Goal: Transaction & Acquisition: Purchase product/service

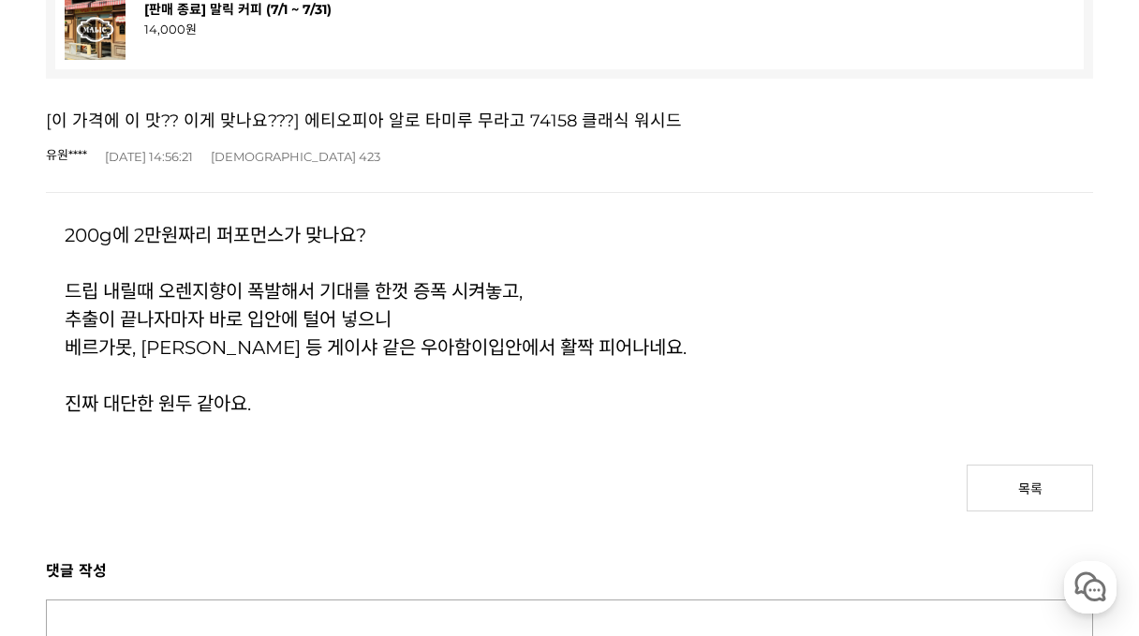
scroll to position [94, 0]
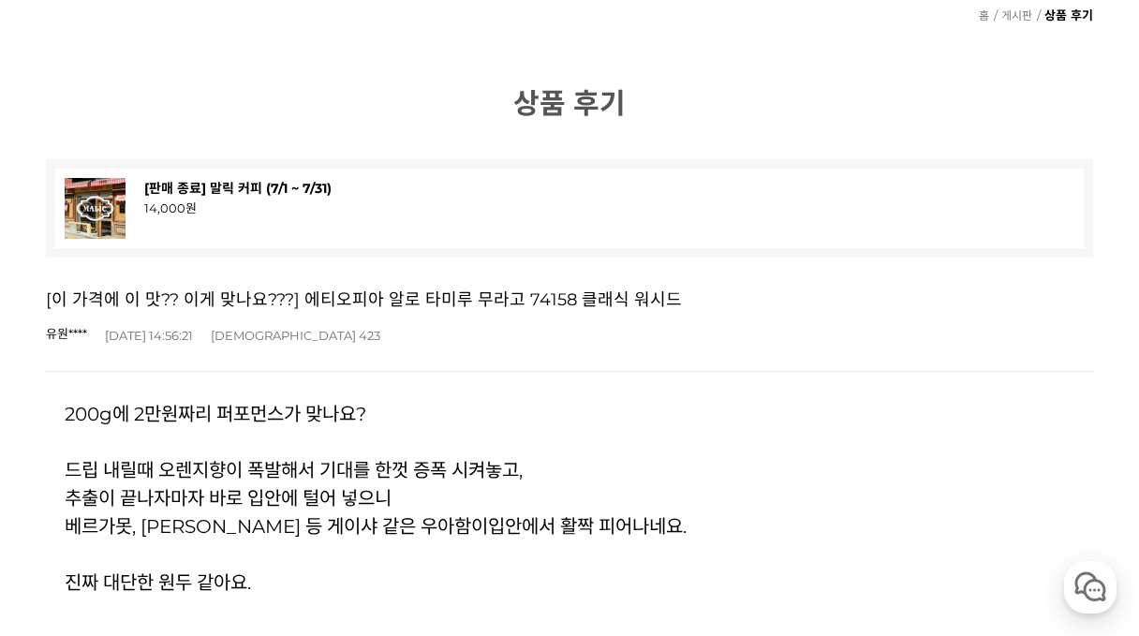
click at [564, 310] on div "[이 가격에 이 맛?? 이게 맞나요???] 에티오피아 알로 타미루 무라고 74158 클래식 워시드 유원**** (ip:) 2025-07-11 …" at bounding box center [570, 315] width 1049 height 114
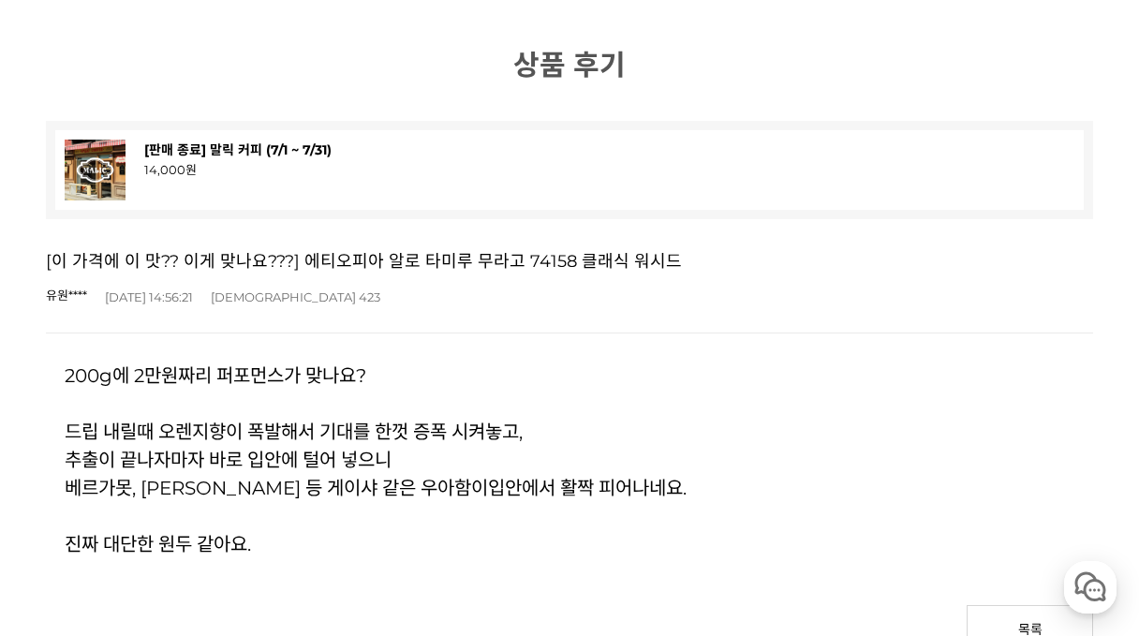
scroll to position [375, 0]
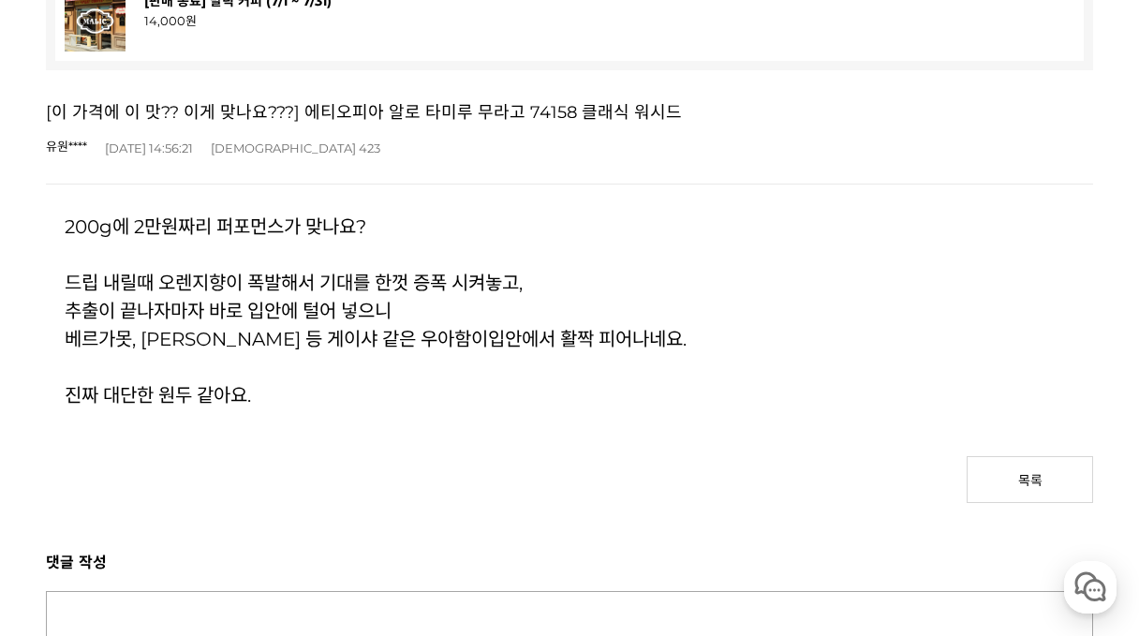
click at [451, 275] on span "드립 내릴때 오렌지향이 폭발해서 기대를 한껏 증폭 시켜놓고," at bounding box center [294, 283] width 458 height 22
click at [798, 212] on div "200g에 2만원짜리 퍼포먼스가 맞나요? 드립 내릴때 오렌지향이 폭발해서 기대를 한껏 증폭 시켜놓고, 추출이 끝나자마자 바로 입안에 털어 넣으…" at bounding box center [570, 311] width 1049 height 253
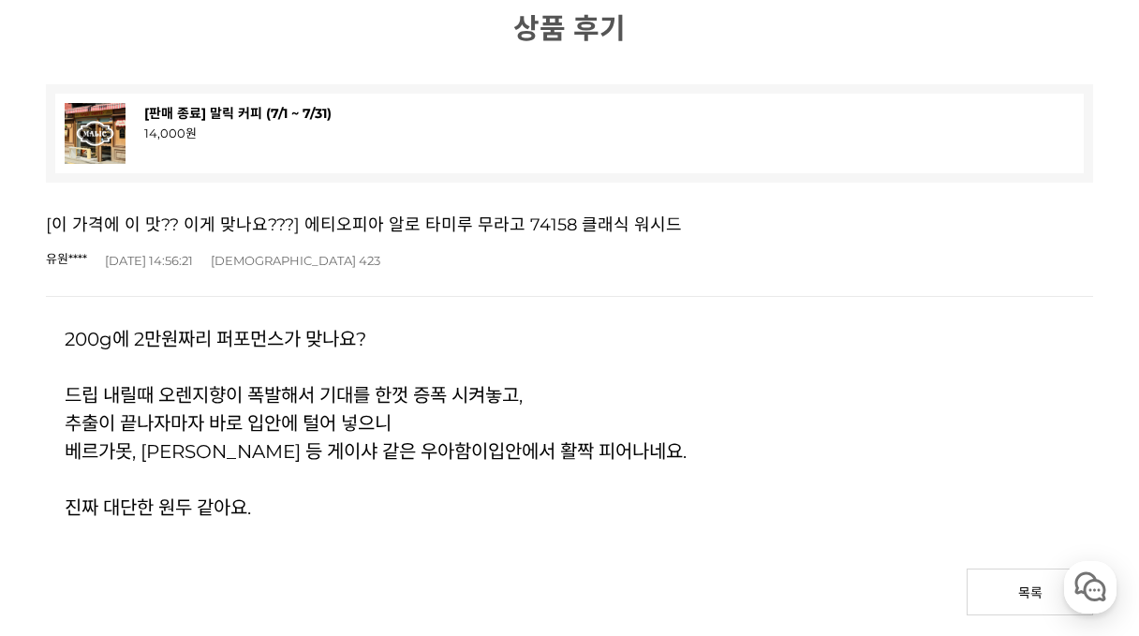
scroll to position [187, 0]
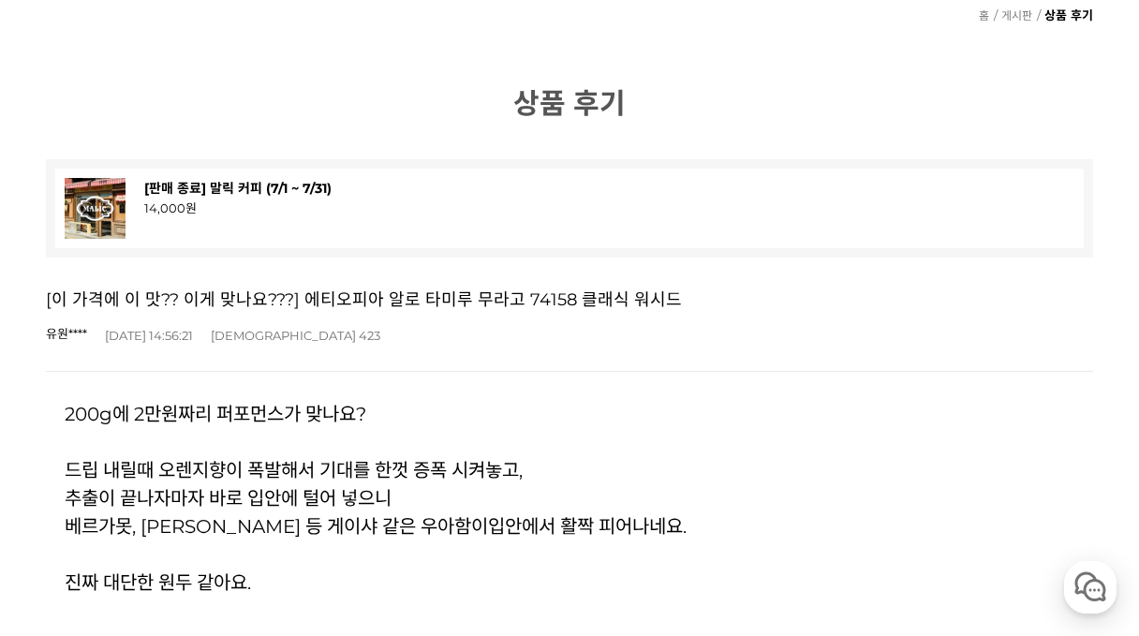
click at [236, 188] on link "[판매 종료] 말릭 커피 (7/1 ~ 7/31)" at bounding box center [237, 188] width 187 height 17
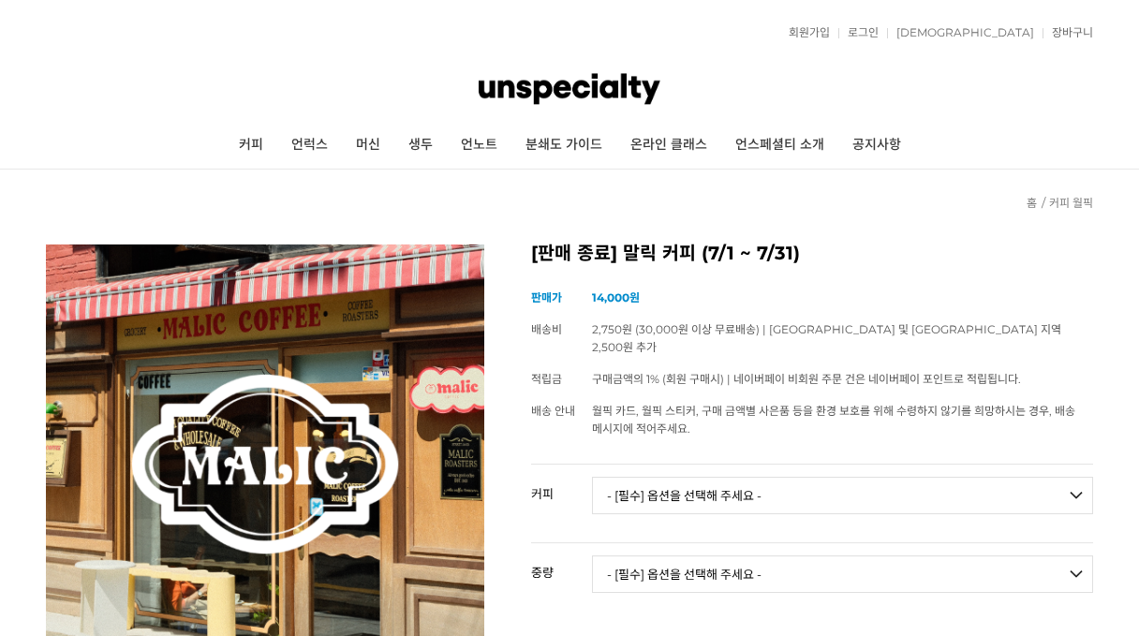
click at [816, 248] on h2 "[판매 종료] 말릭 커피 (7/1 ~ 7/31)" at bounding box center [812, 254] width 562 height 19
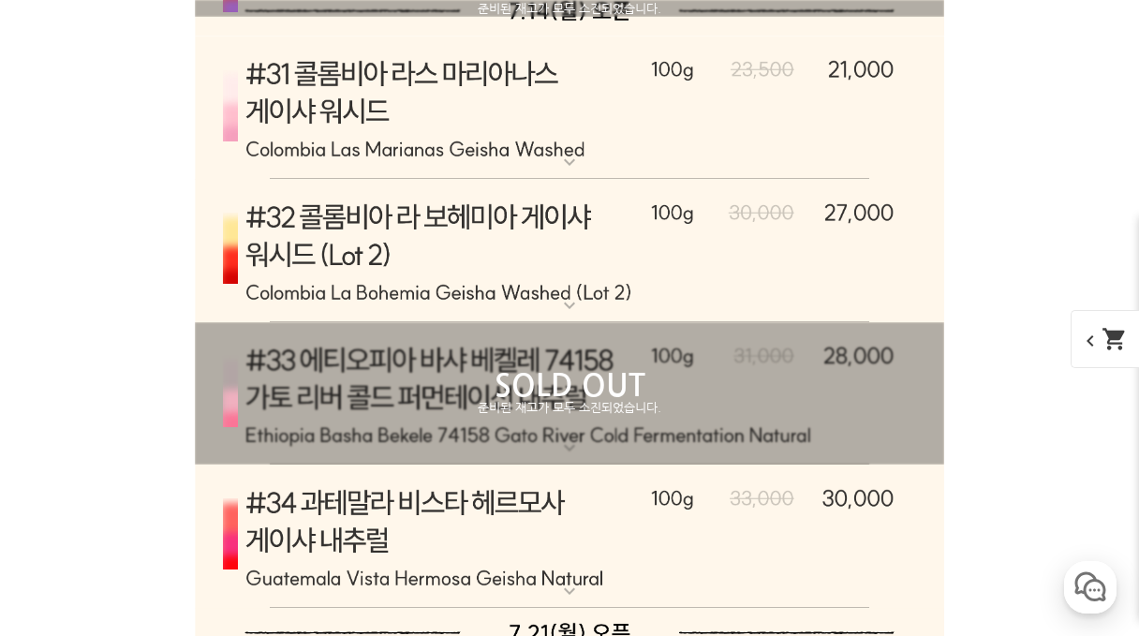
scroll to position [9773, 0]
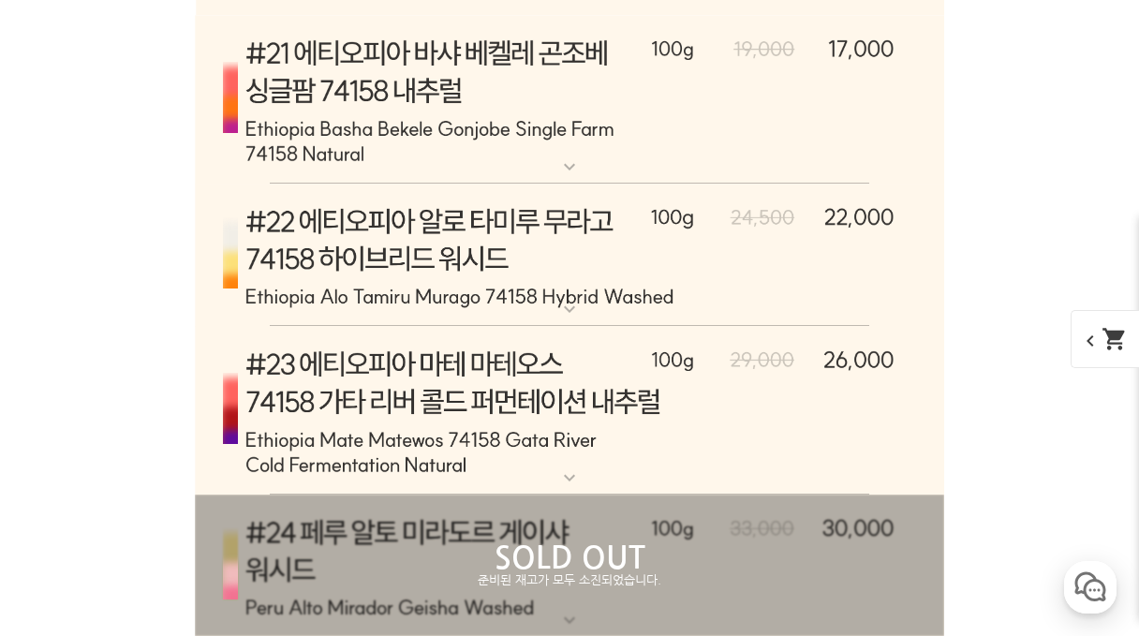
scroll to position [9688, 0]
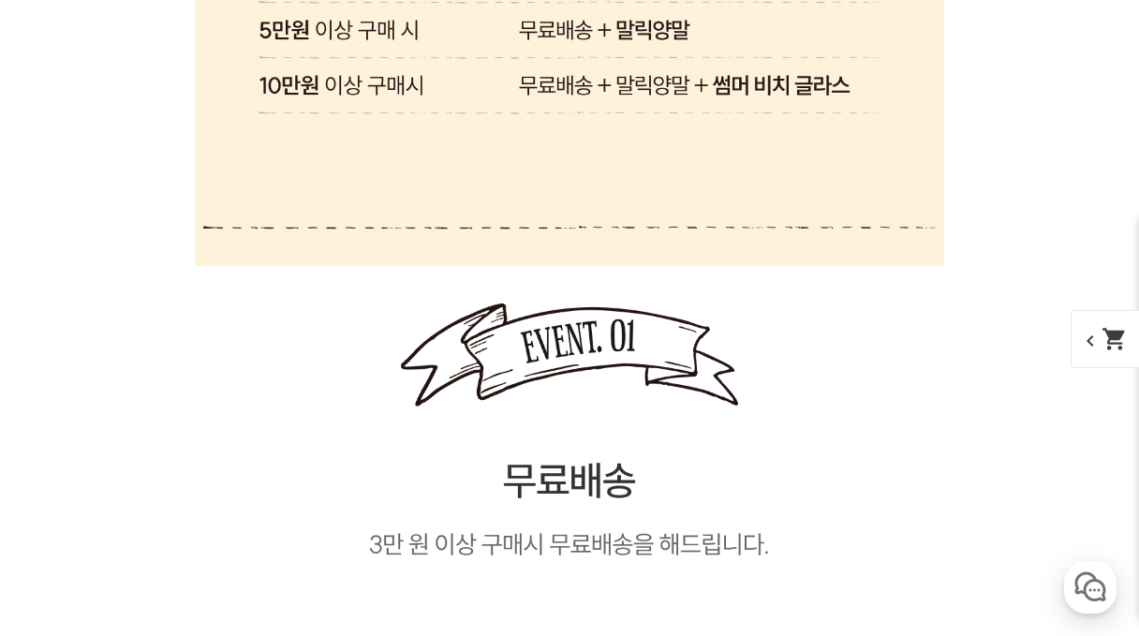
scroll to position [0, 0]
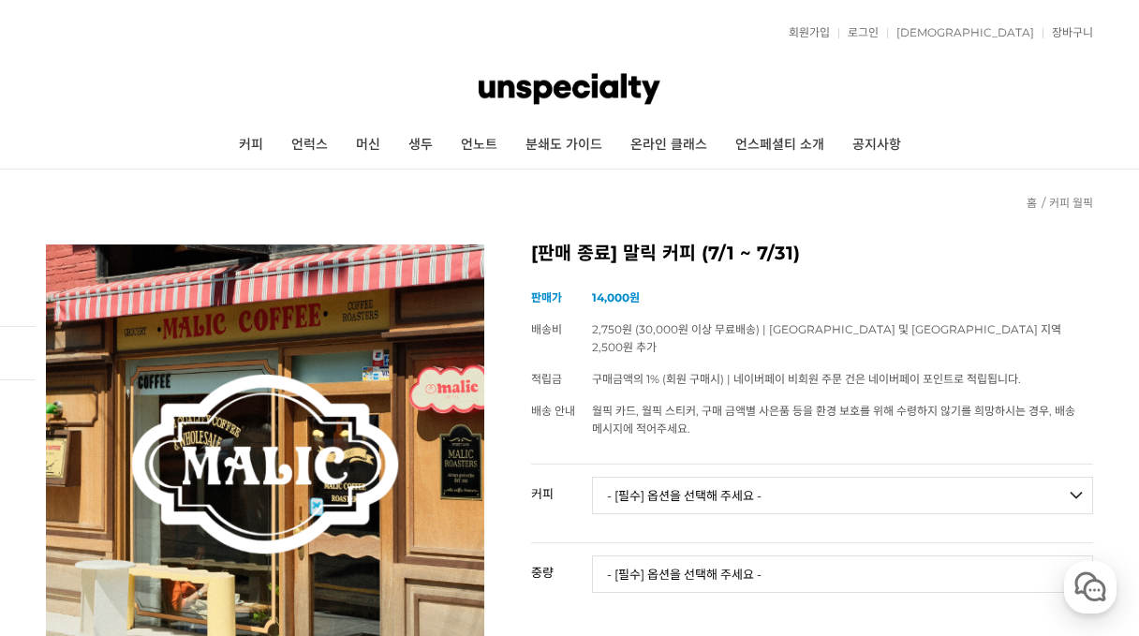
click at [618, 94] on img at bounding box center [570, 89] width 182 height 56
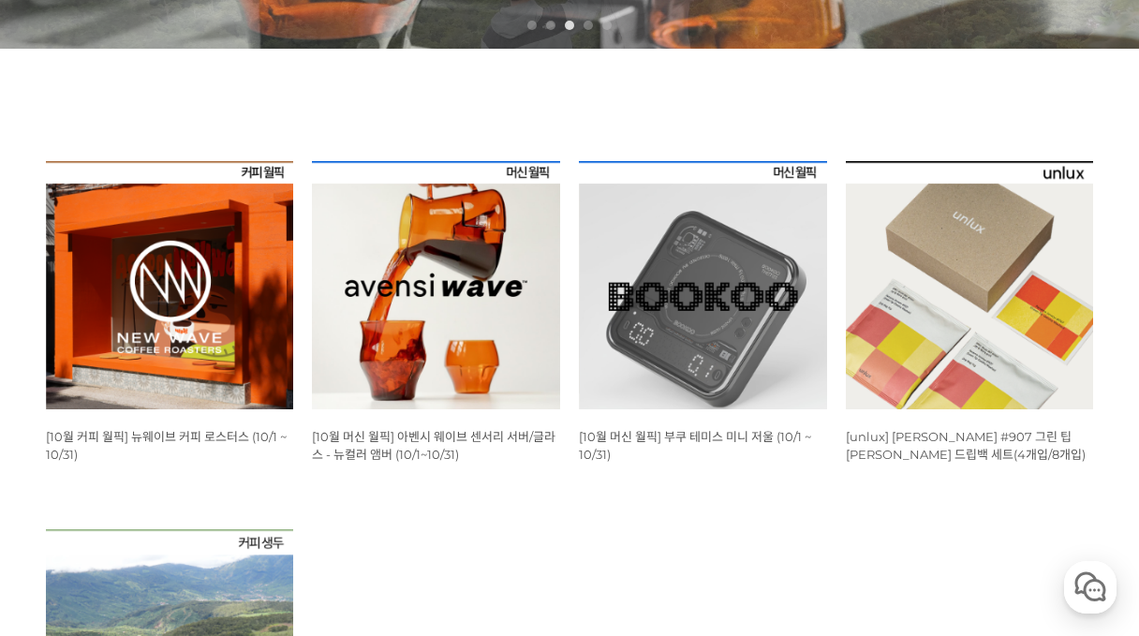
scroll to position [656, 0]
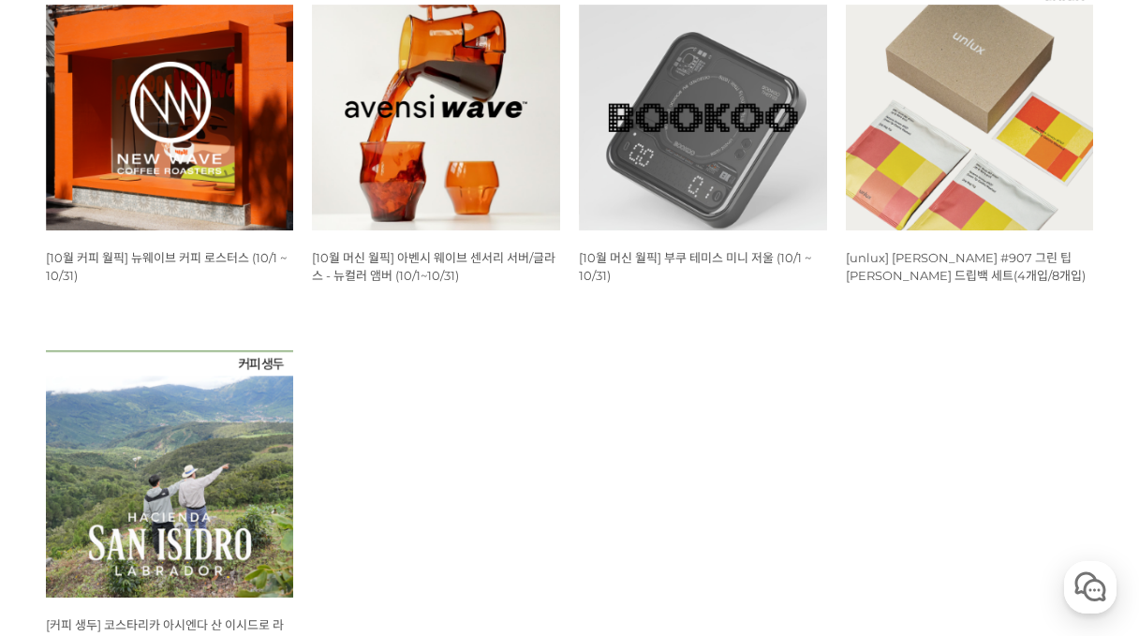
click at [710, 571] on ul "WISH ADD OPTION 상품명 : [10월 커피 월픽] 뉴웨이브 커피 로스터스 (10/1 ~ 10/31) 판매가 : 16,000원 WIS…" at bounding box center [570, 350] width 1067 height 736
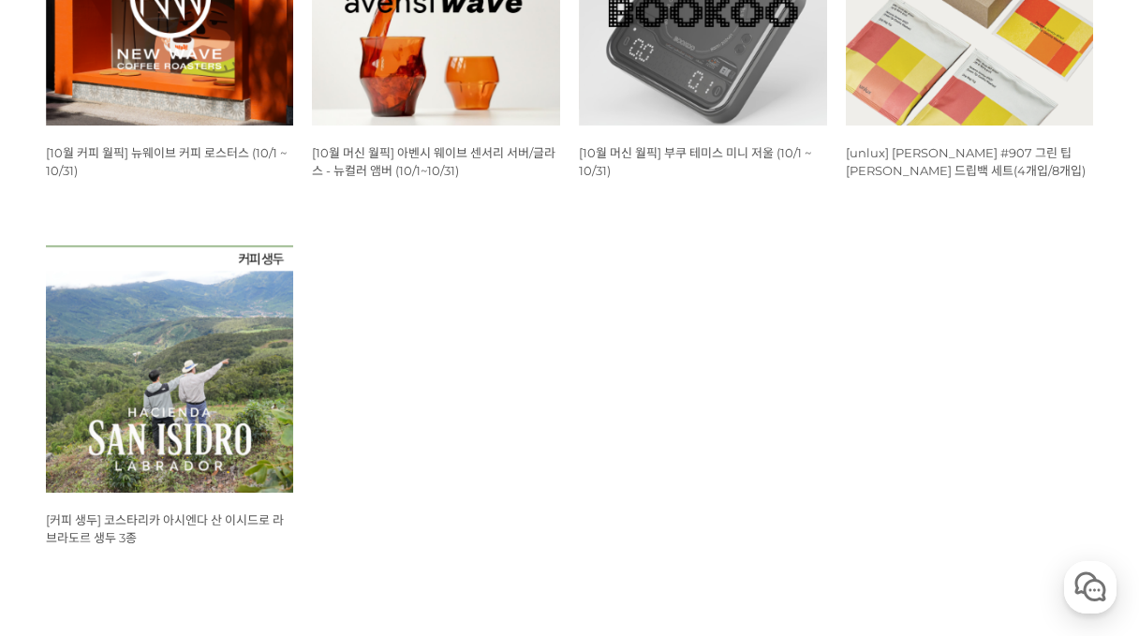
scroll to position [843, 0]
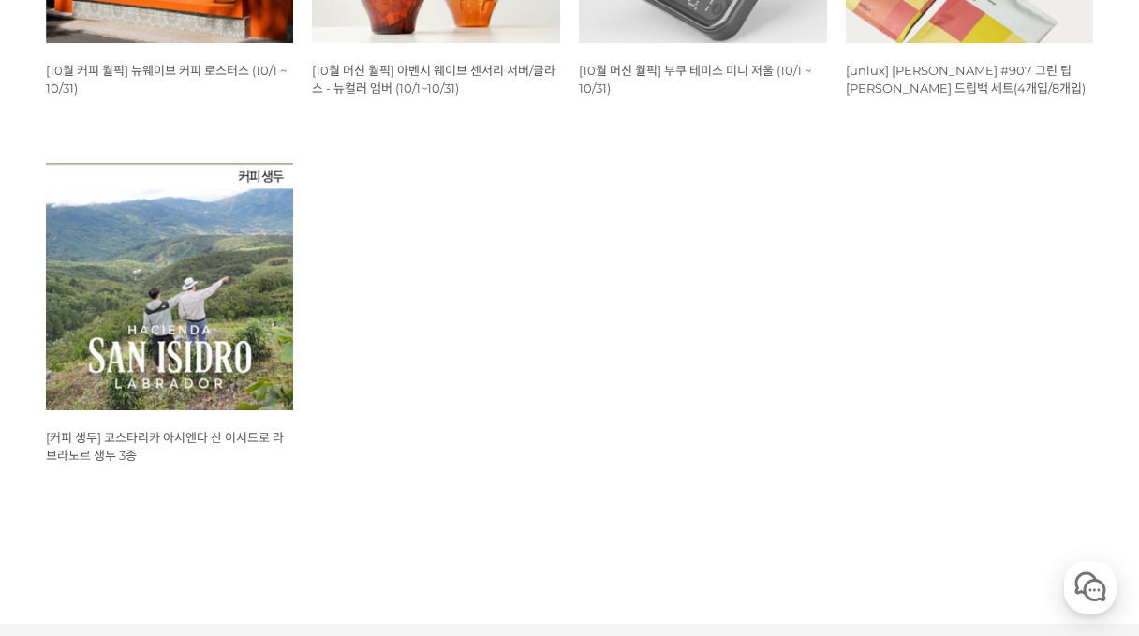
click at [237, 332] on img at bounding box center [170, 287] width 248 height 248
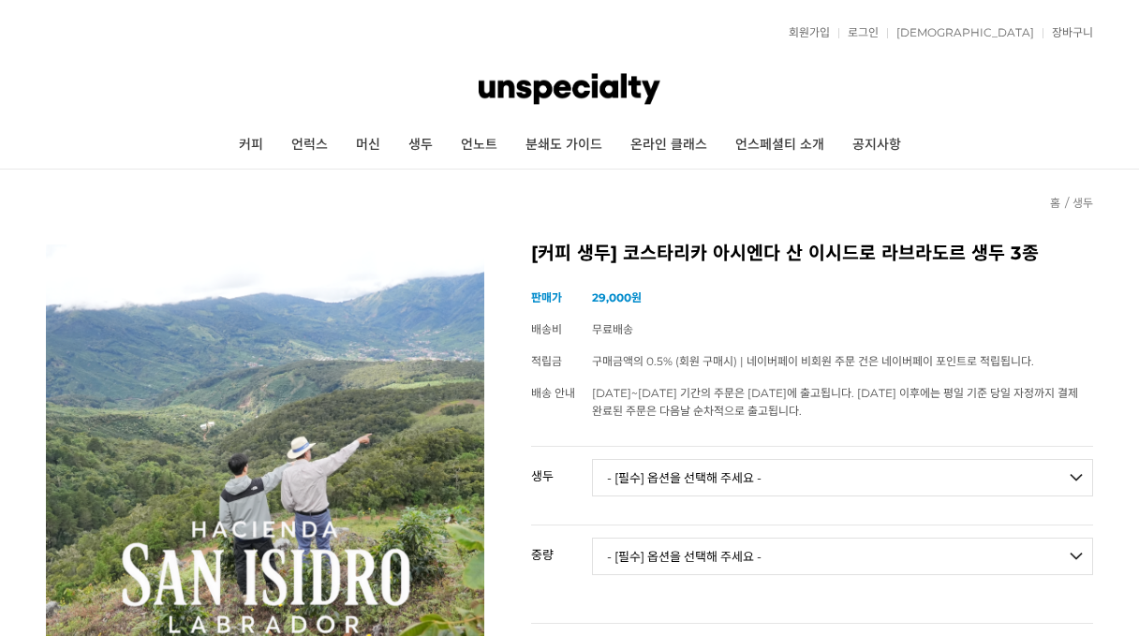
click at [942, 331] on td "무료배송" at bounding box center [842, 330] width 501 height 32
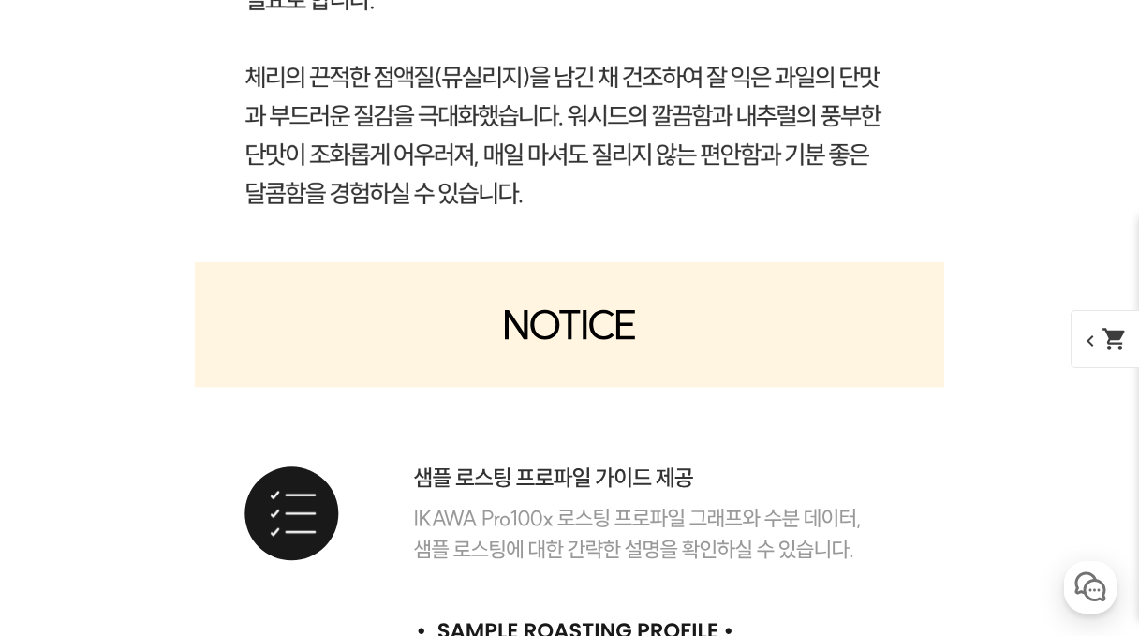
scroll to position [10911, 0]
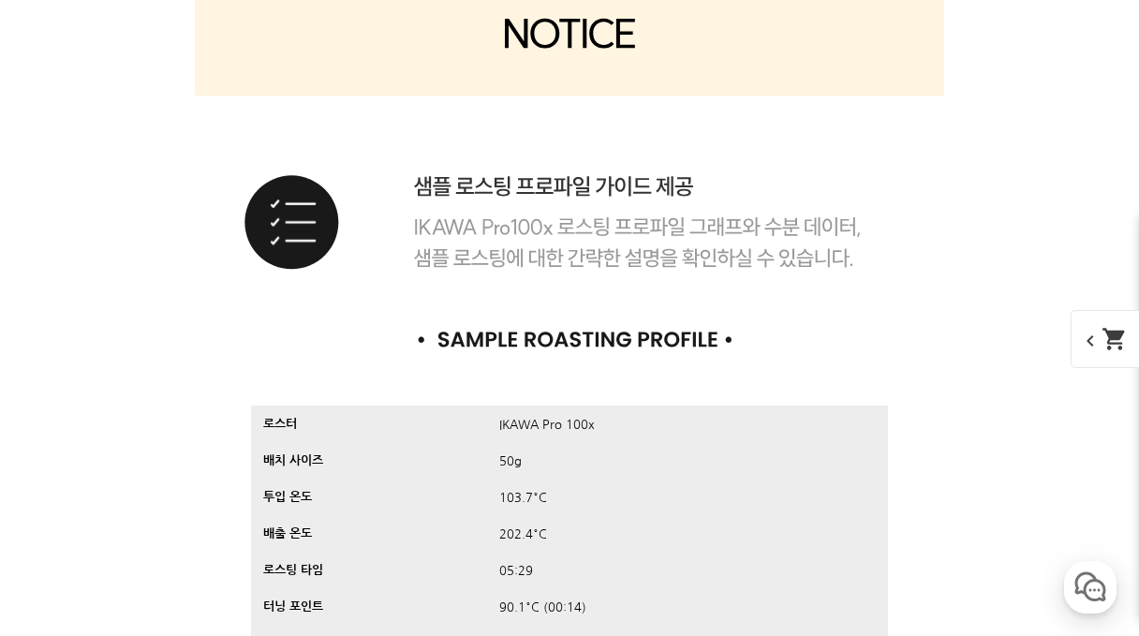
click at [937, 334] on img at bounding box center [570, 177] width 750 height 412
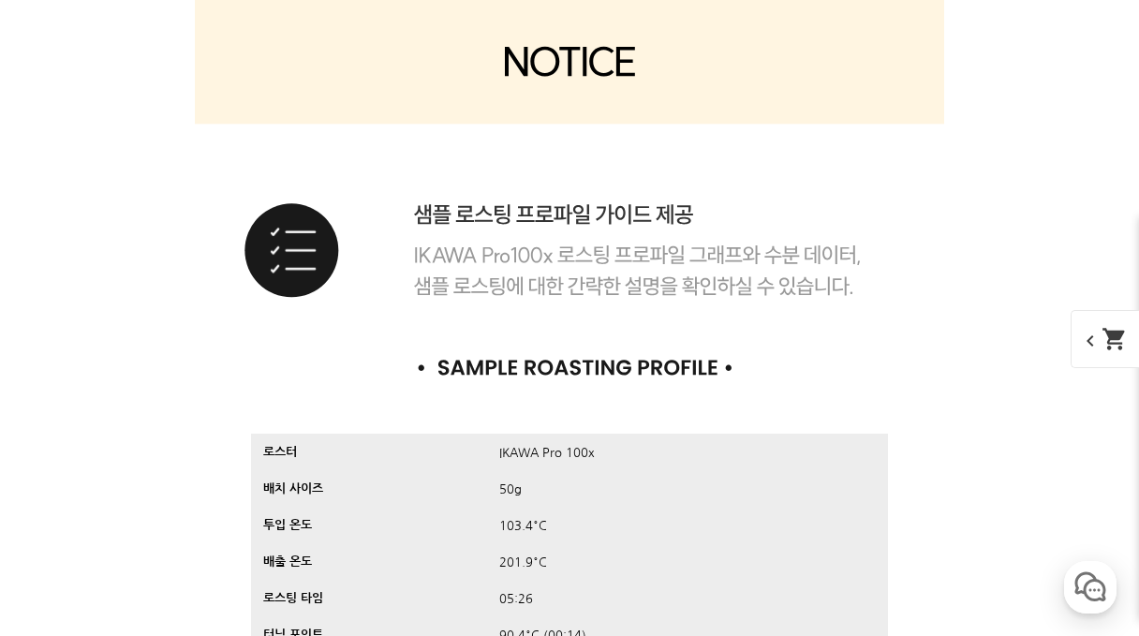
scroll to position [13348, 0]
